Goal: Entertainment & Leisure: Browse casually

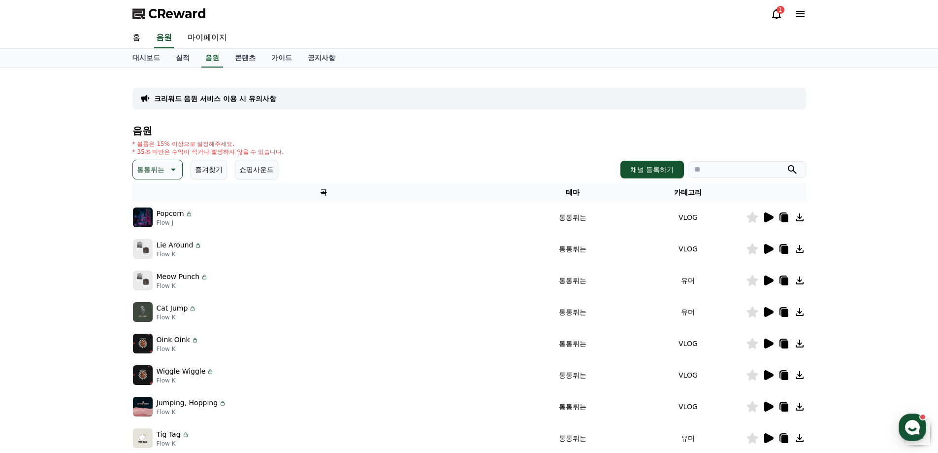
click at [156, 169] on p "통통튀는" at bounding box center [151, 169] width 28 height 14
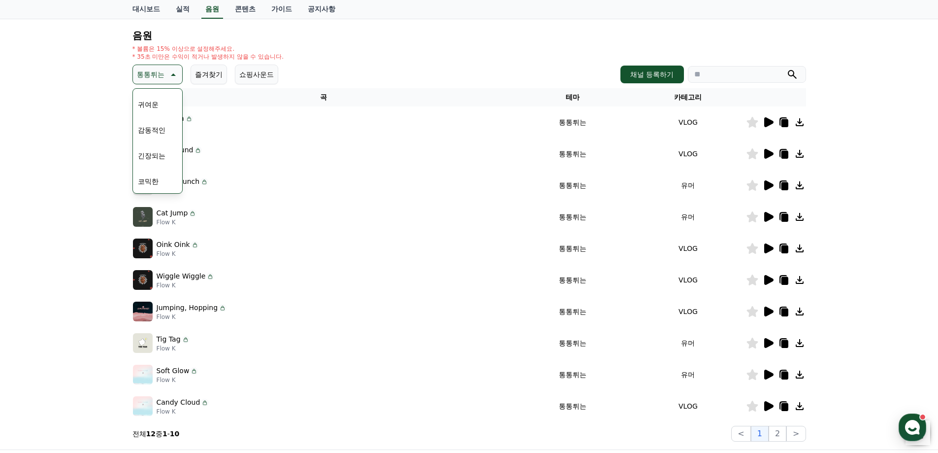
scroll to position [98, 0]
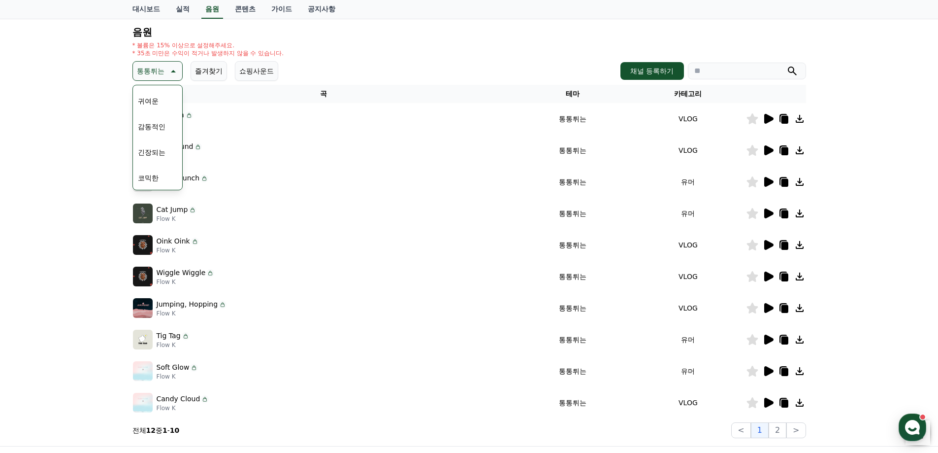
click at [153, 155] on button "긴장되는" at bounding box center [151, 152] width 35 height 22
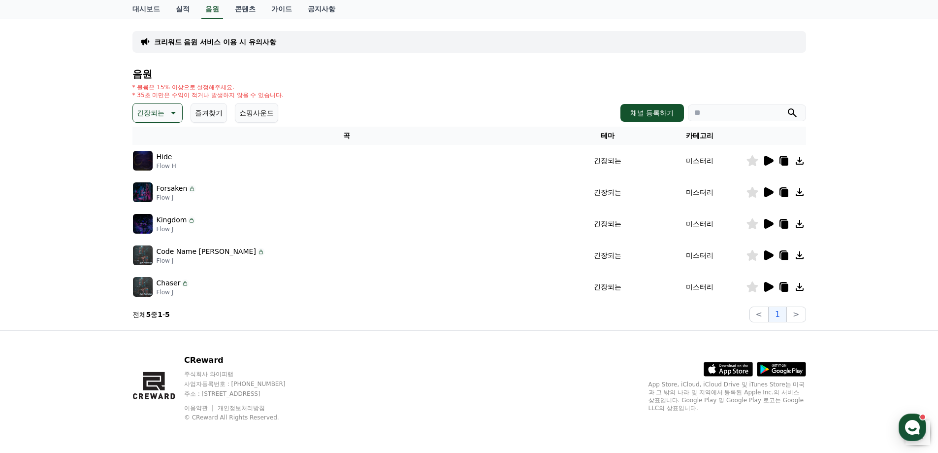
click at [768, 284] on icon at bounding box center [768, 287] width 9 height 10
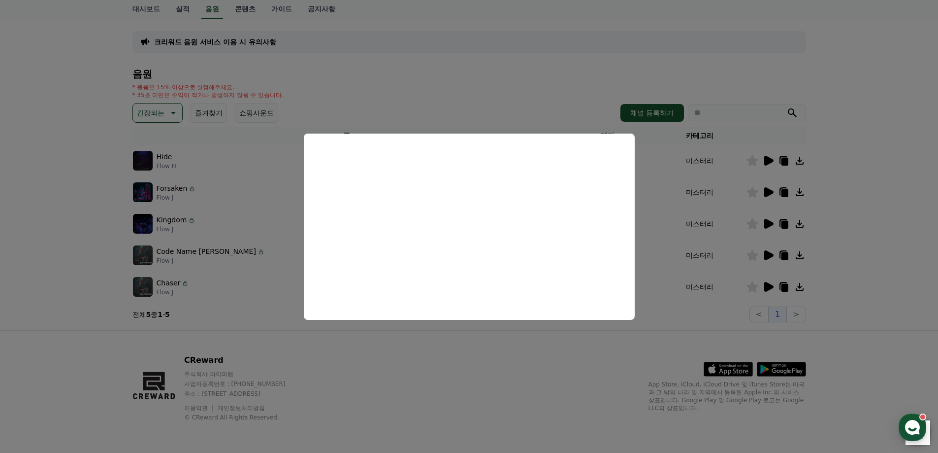
click at [543, 86] on button "close modal" at bounding box center [469, 226] width 938 height 453
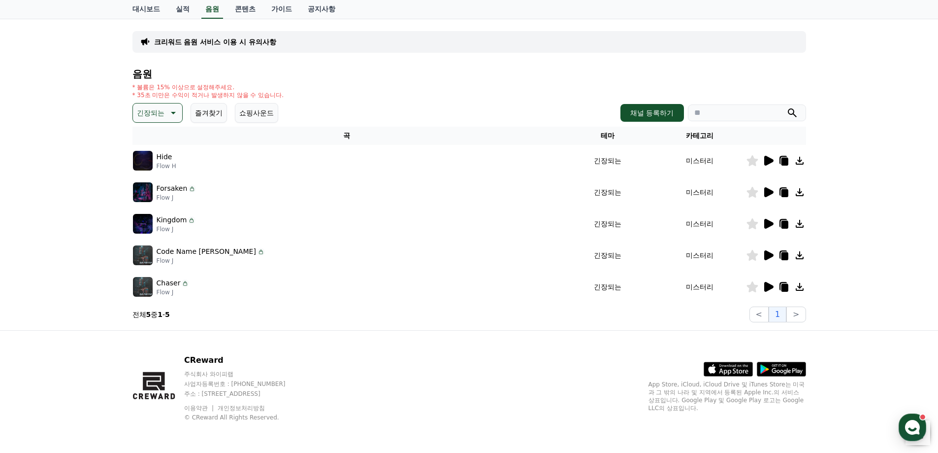
click at [769, 251] on icon at bounding box center [768, 255] width 12 height 12
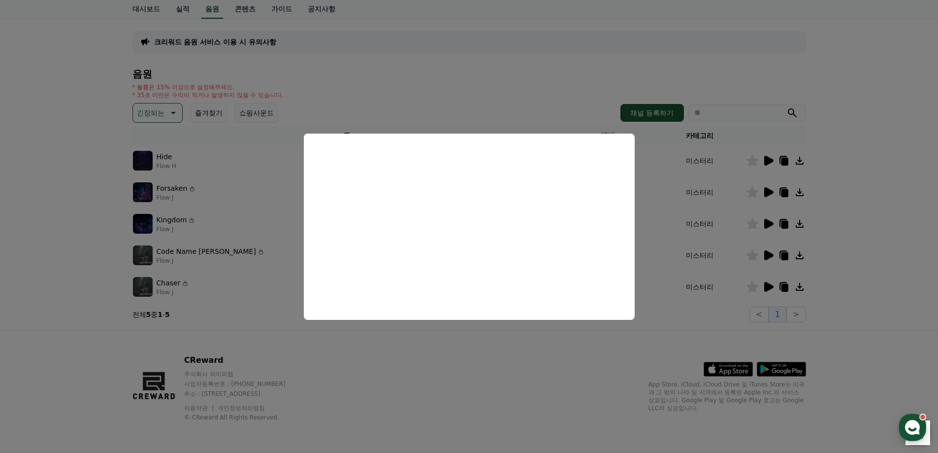
click at [496, 99] on button "close modal" at bounding box center [469, 226] width 938 height 453
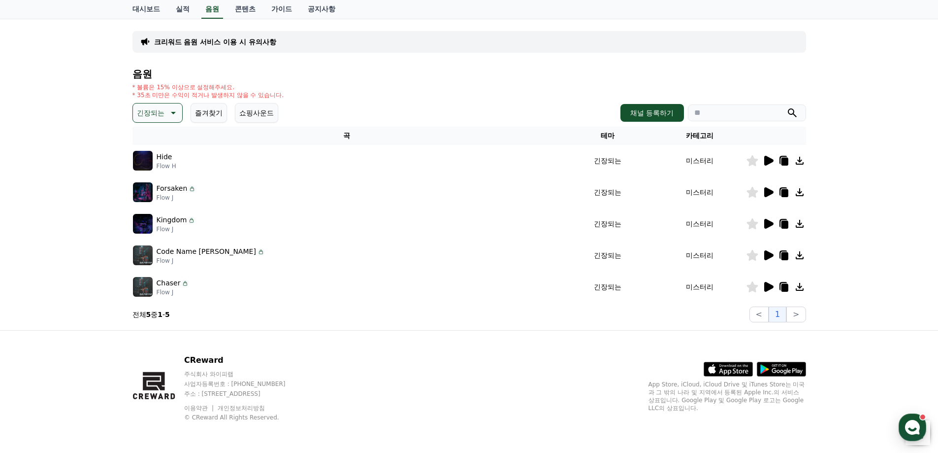
click at [786, 253] on icon at bounding box center [784, 256] width 7 height 8
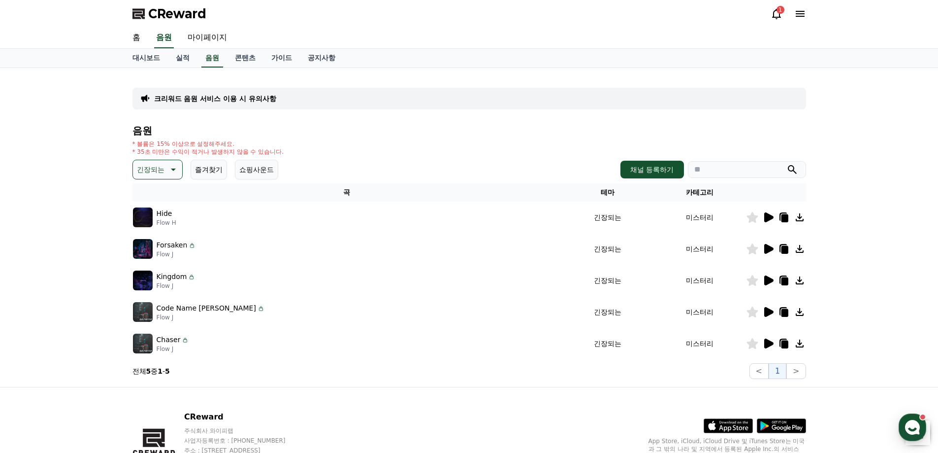
click at [168, 179] on button "긴장되는" at bounding box center [157, 170] width 50 height 20
click at [158, 257] on button "웅장한" at bounding box center [148, 253] width 29 height 22
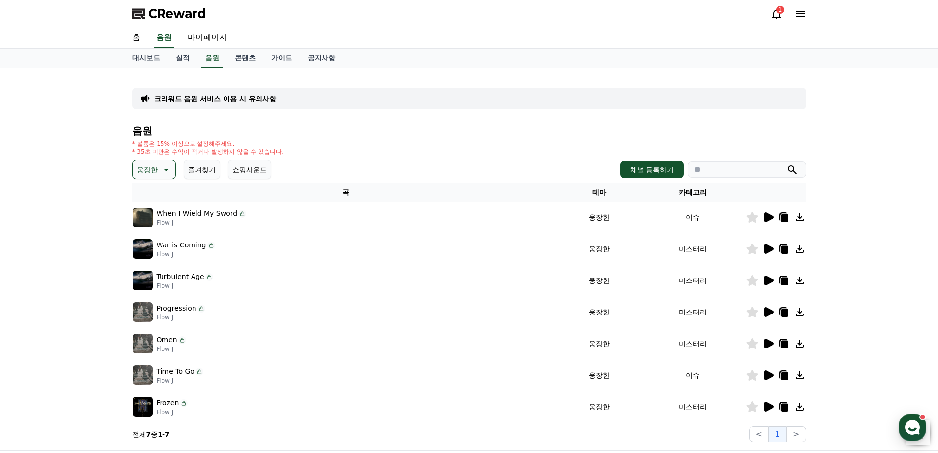
click at [768, 245] on icon at bounding box center [768, 249] width 9 height 10
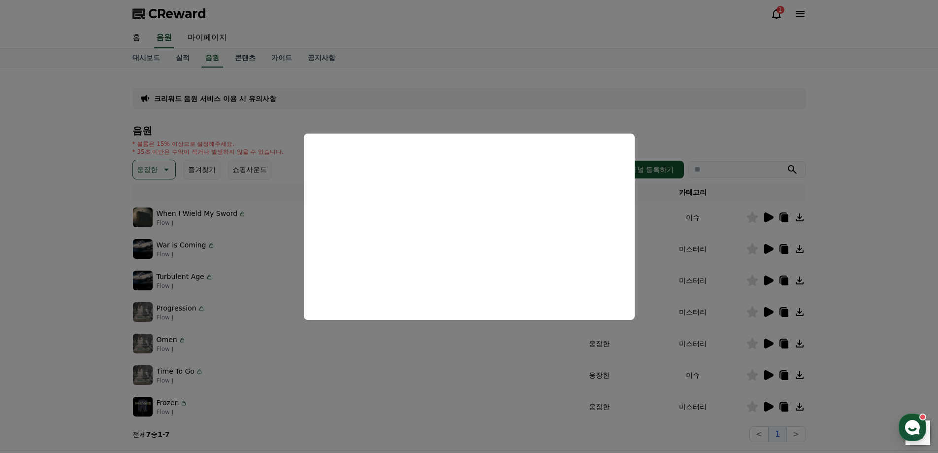
click at [479, 359] on button "close modal" at bounding box center [469, 226] width 938 height 453
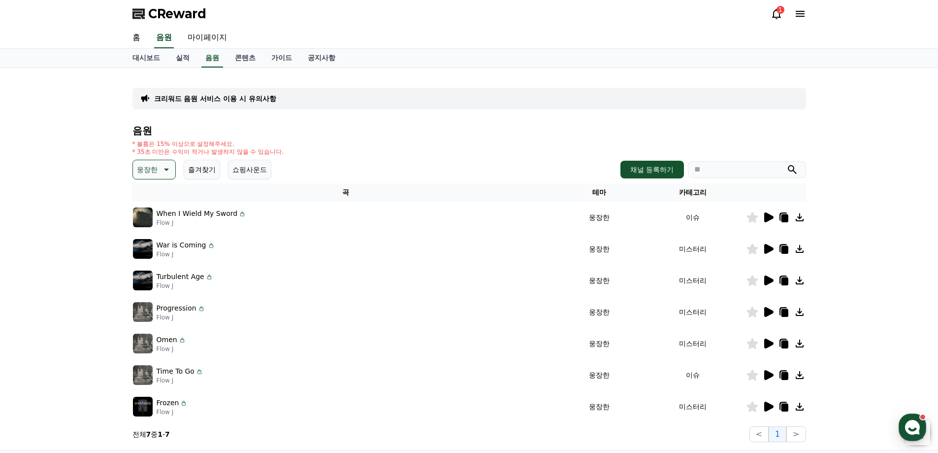
click at [773, 281] on icon at bounding box center [768, 280] width 9 height 10
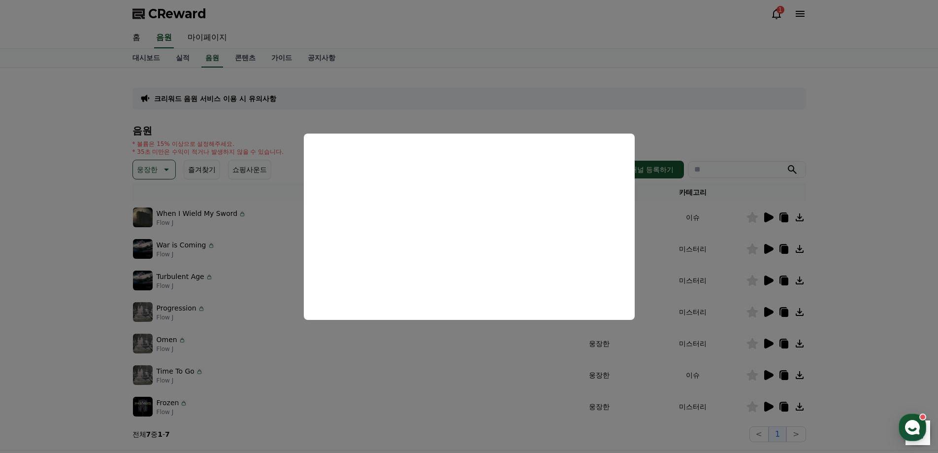
drag, startPoint x: 412, startPoint y: 381, endPoint x: 353, endPoint y: 358, distance: 62.6
click at [412, 381] on button "close modal" at bounding box center [469, 226] width 938 height 453
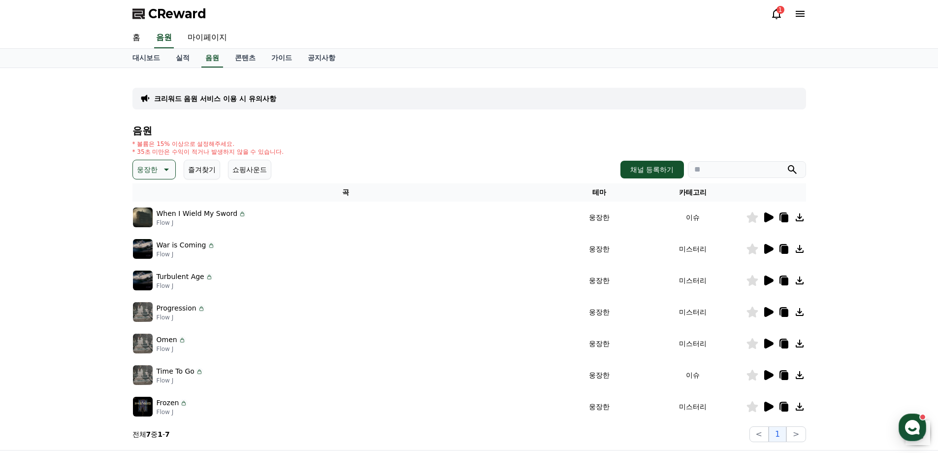
click at [167, 163] on icon at bounding box center [166, 169] width 12 height 12
click at [160, 226] on button "환상적인" at bounding box center [151, 221] width 35 height 22
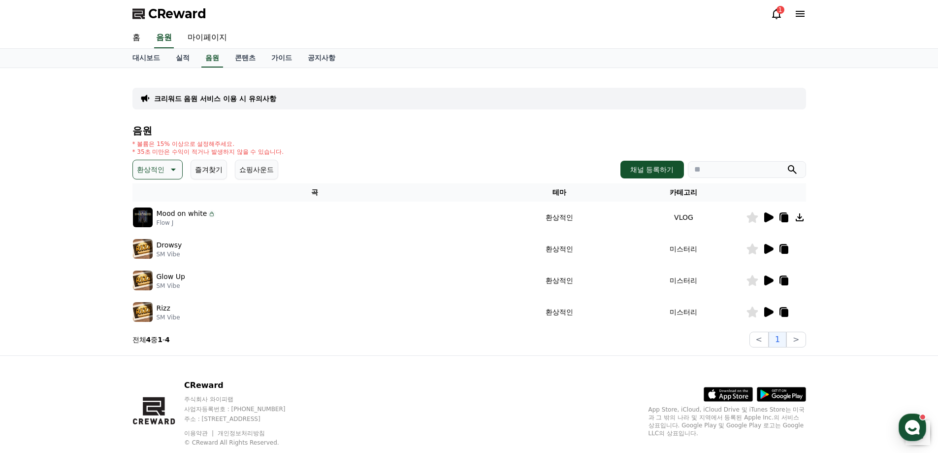
click at [770, 246] on icon at bounding box center [768, 249] width 12 height 12
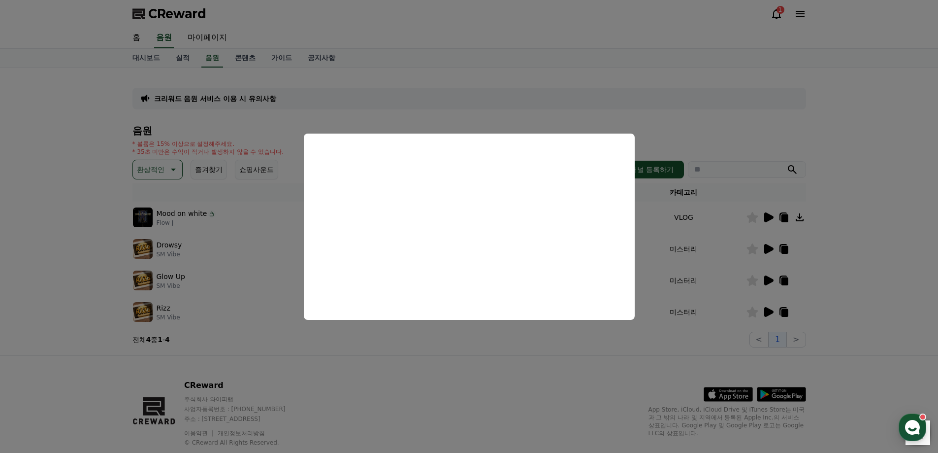
click at [675, 100] on button "close modal" at bounding box center [469, 226] width 938 height 453
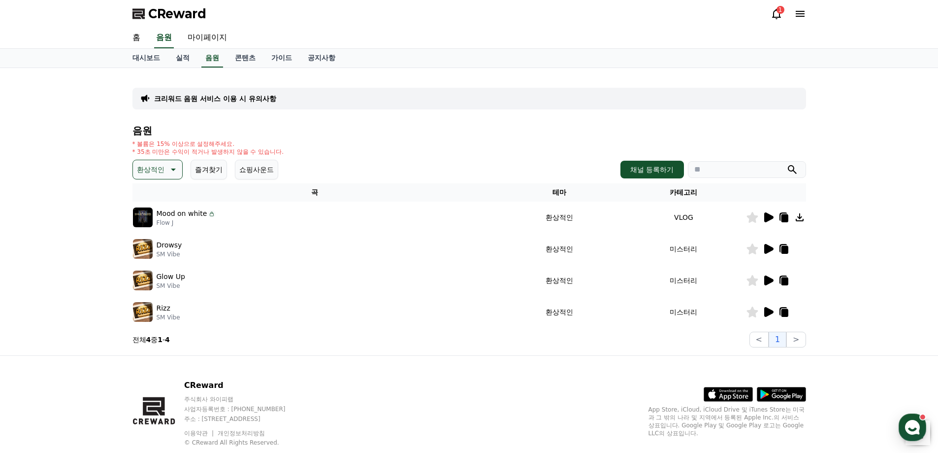
click at [768, 215] on icon at bounding box center [768, 217] width 9 height 10
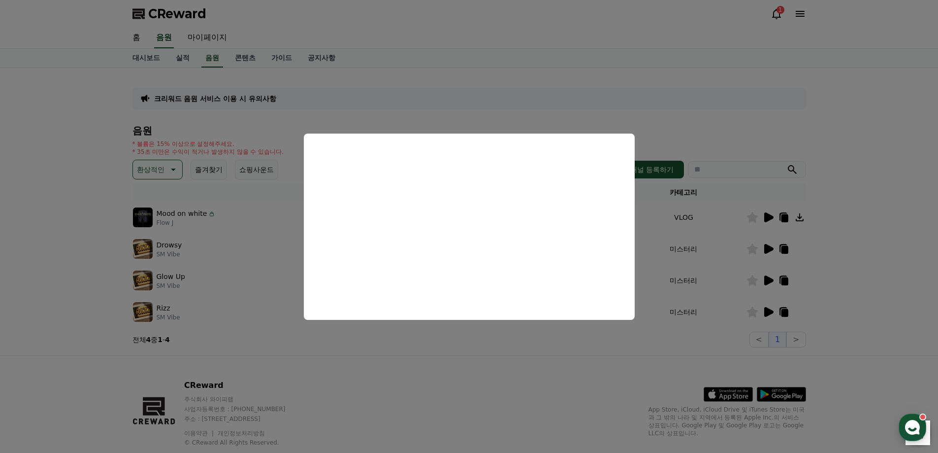
click at [689, 81] on button "close modal" at bounding box center [469, 226] width 938 height 453
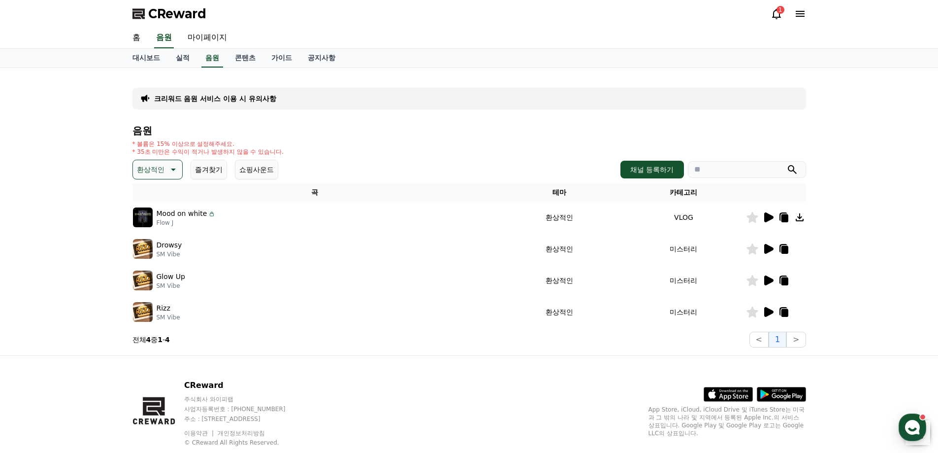
click at [766, 219] on icon at bounding box center [768, 217] width 9 height 10
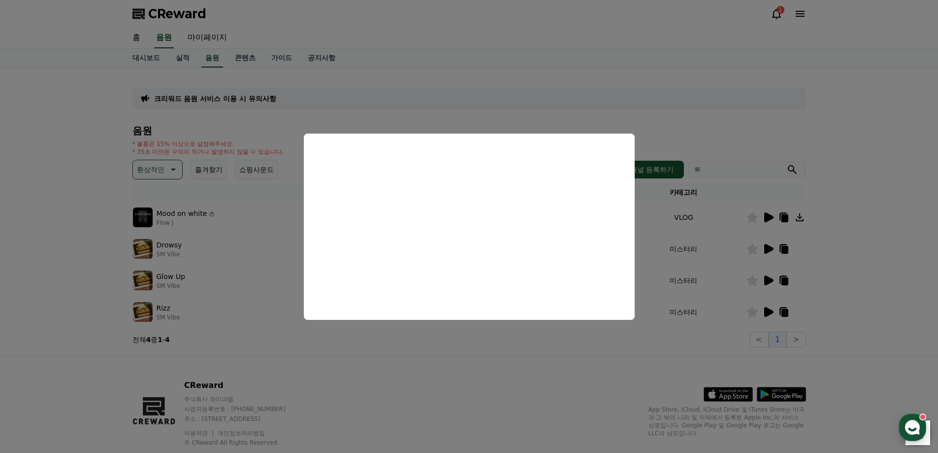
click at [477, 350] on button "close modal" at bounding box center [469, 226] width 938 height 453
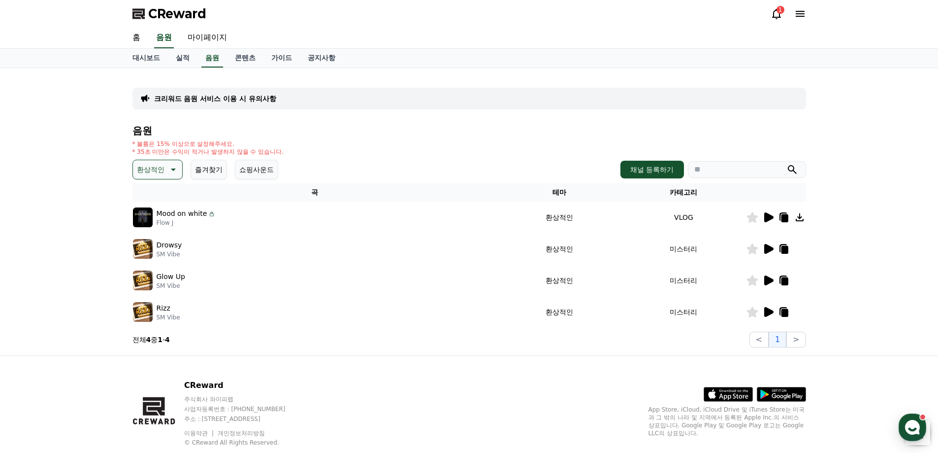
click at [766, 307] on icon at bounding box center [768, 312] width 9 height 10
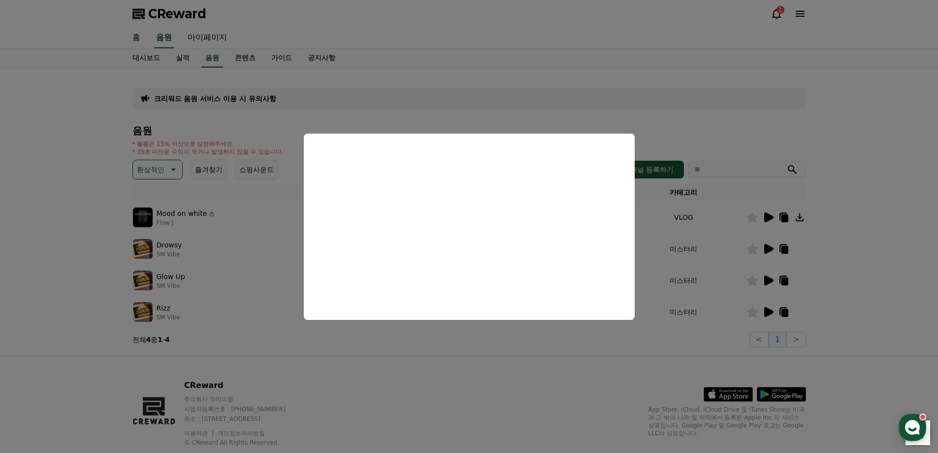
click at [526, 98] on button "close modal" at bounding box center [469, 226] width 938 height 453
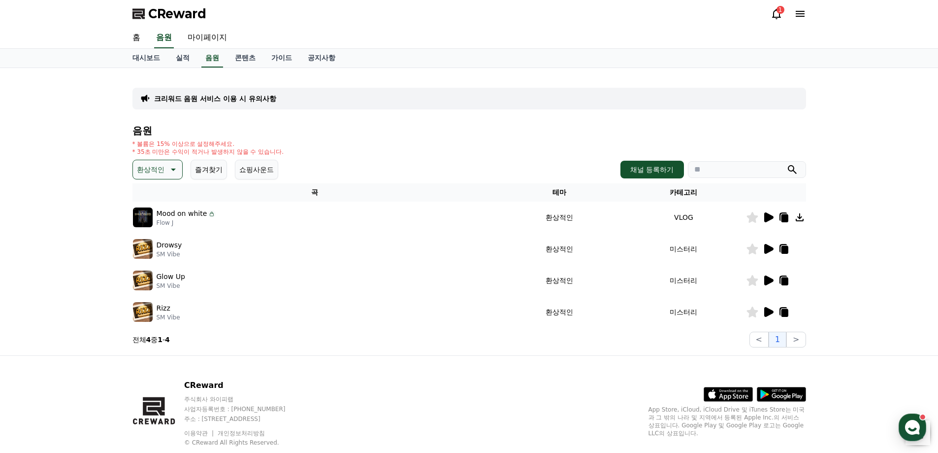
click at [767, 282] on icon at bounding box center [768, 280] width 9 height 10
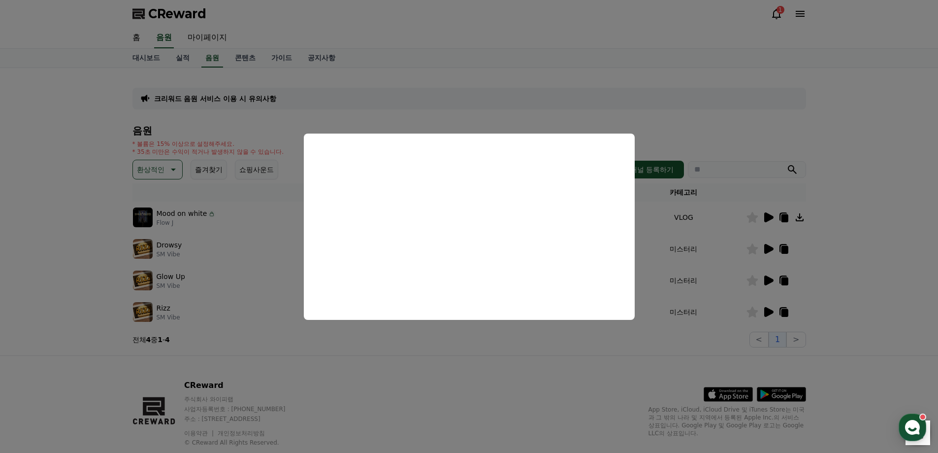
click at [555, 71] on button "close modal" at bounding box center [469, 226] width 938 height 453
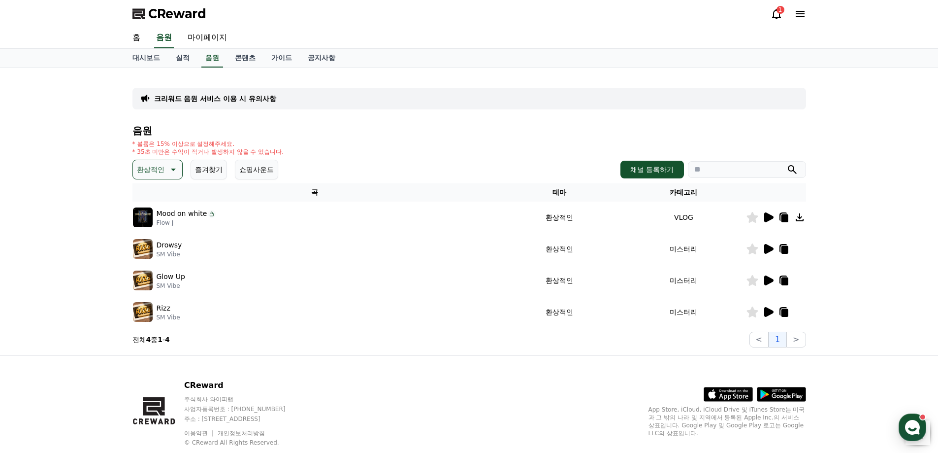
click at [173, 168] on icon at bounding box center [173, 169] width 5 height 2
click at [150, 231] on button "반전" at bounding box center [145, 227] width 22 height 22
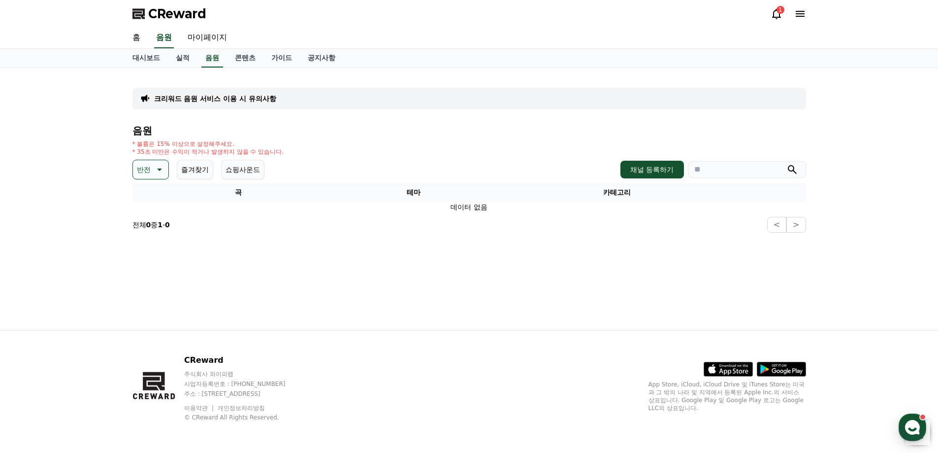
click at [153, 173] on icon at bounding box center [159, 169] width 12 height 12
click at [155, 252] on button "신나는" at bounding box center [148, 251] width 29 height 22
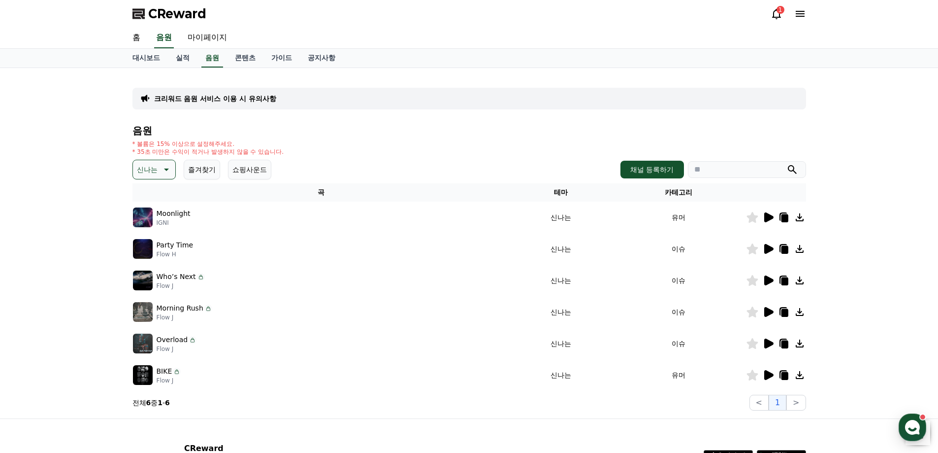
click at [771, 281] on icon at bounding box center [768, 280] width 9 height 10
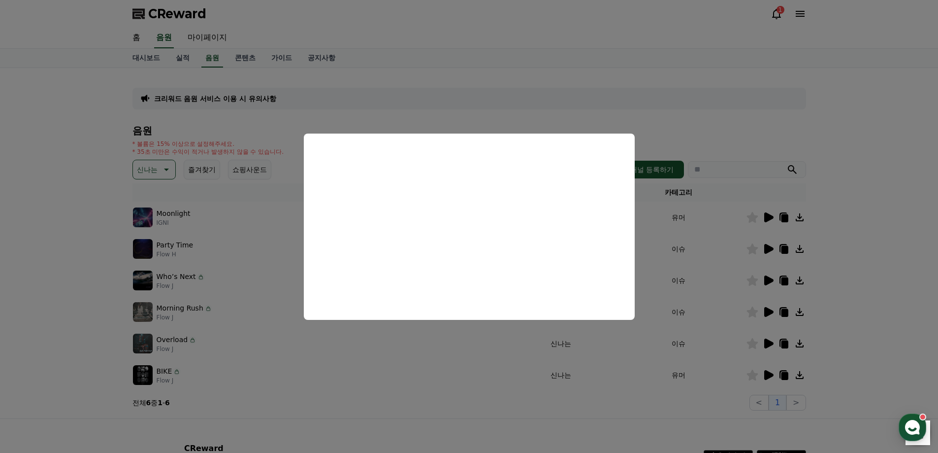
click at [539, 81] on button "close modal" at bounding box center [469, 226] width 938 height 453
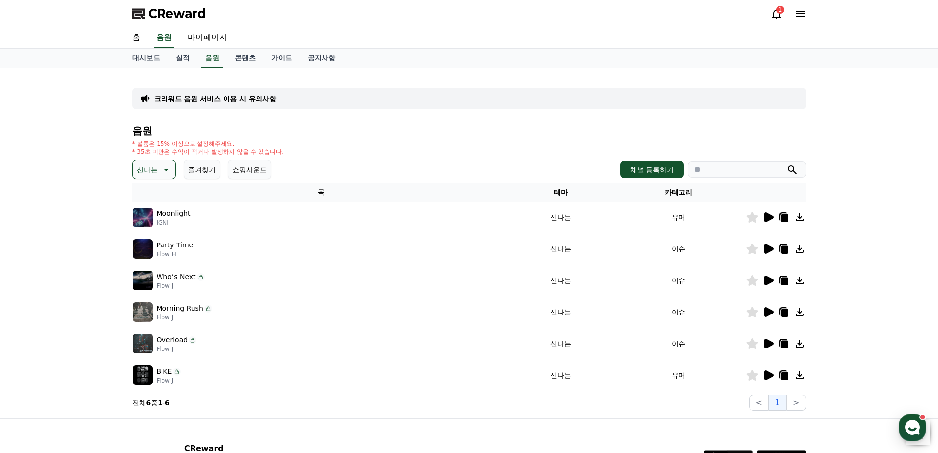
click at [781, 280] on icon at bounding box center [784, 280] width 12 height 12
